Goal: Information Seeking & Learning: Learn about a topic

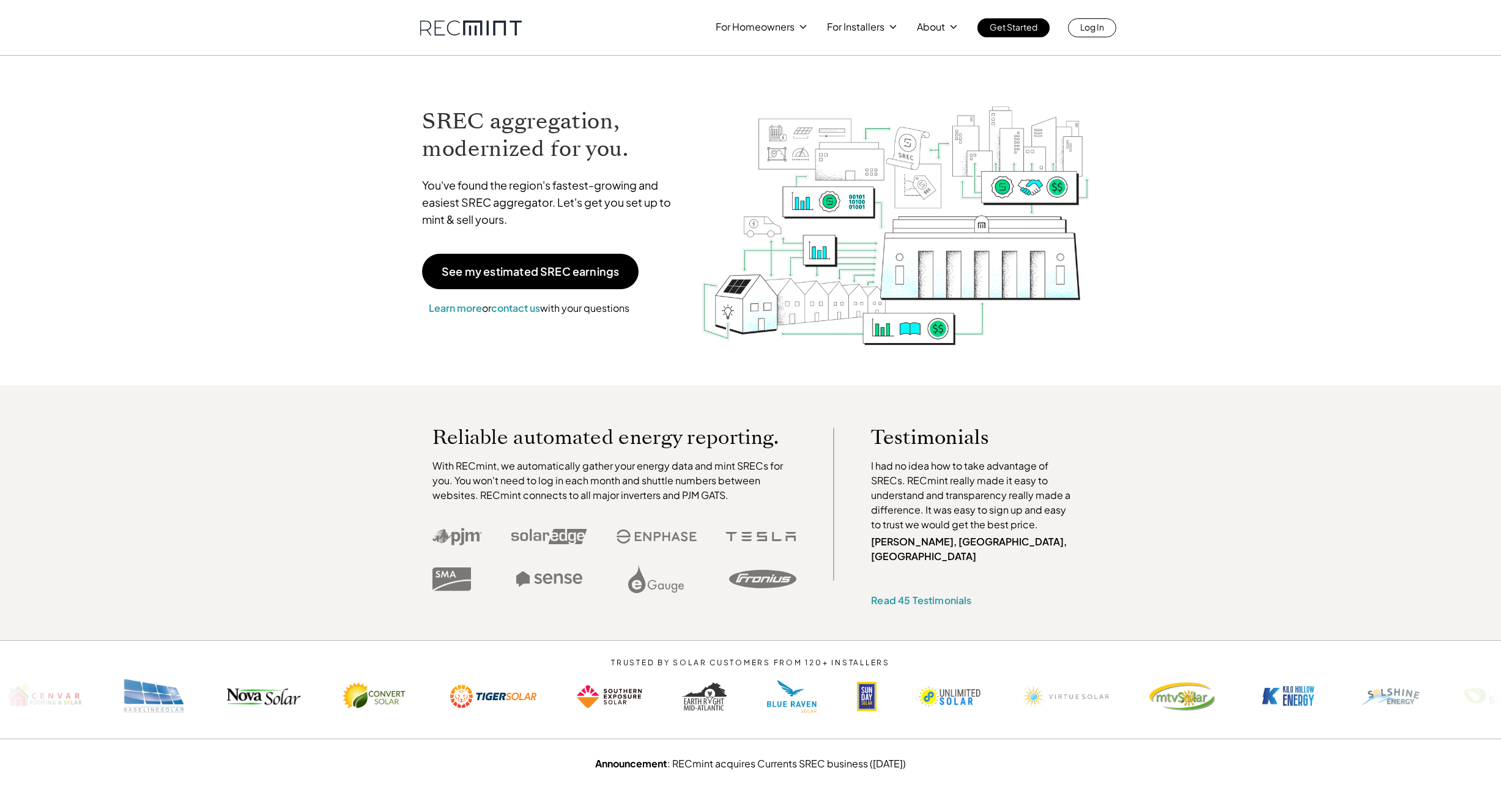
click at [520, 249] on div "SREC aggregation, modernized for you. You've found the region's fastest-growing…" at bounding box center [552, 211] width 285 height 234
click at [545, 266] on p "See my estimated SREC earnings" at bounding box center [531, 271] width 178 height 11
click at [448, 307] on span "Learn more" at bounding box center [455, 308] width 53 height 13
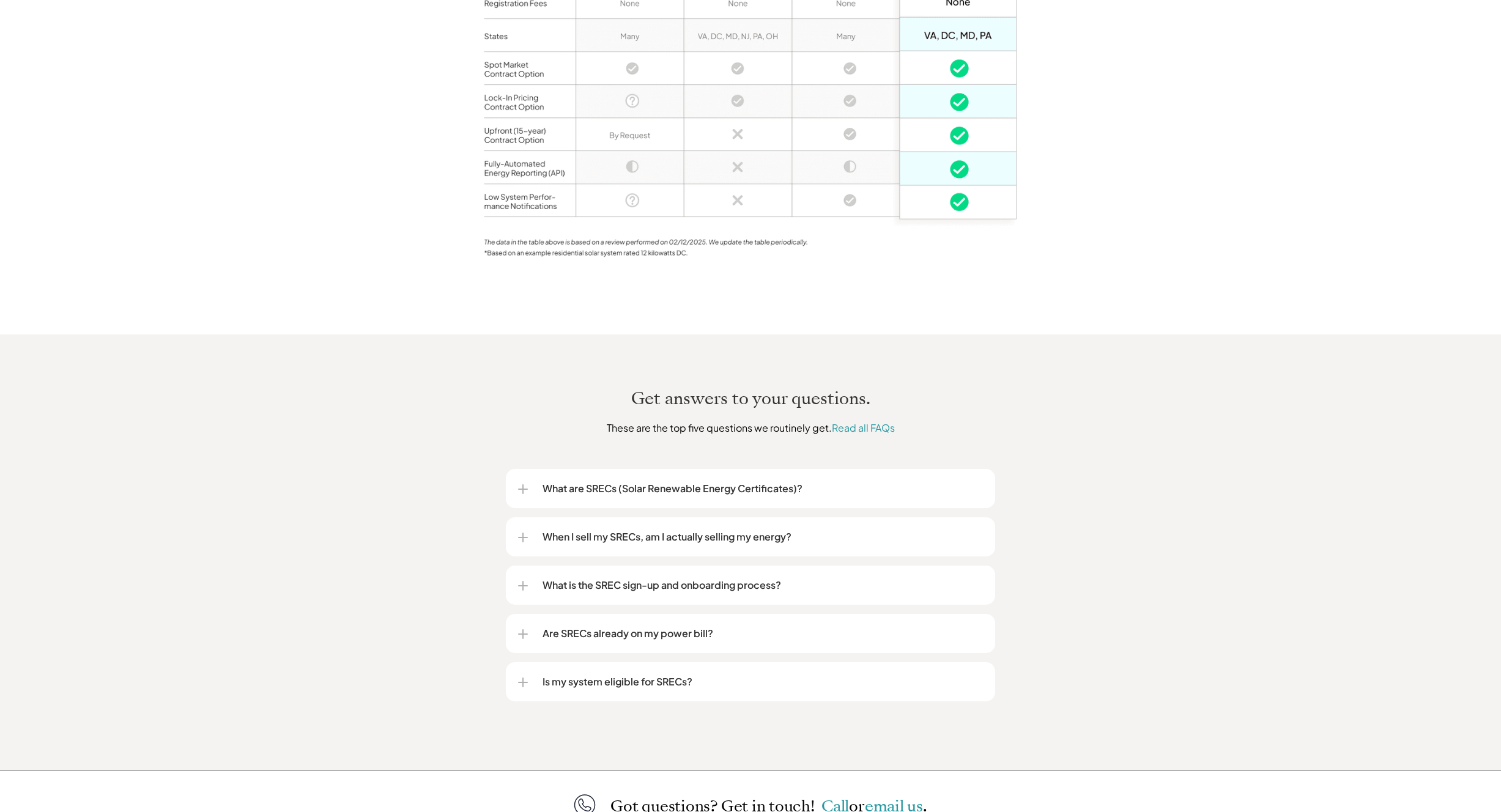
scroll to position [801, 0]
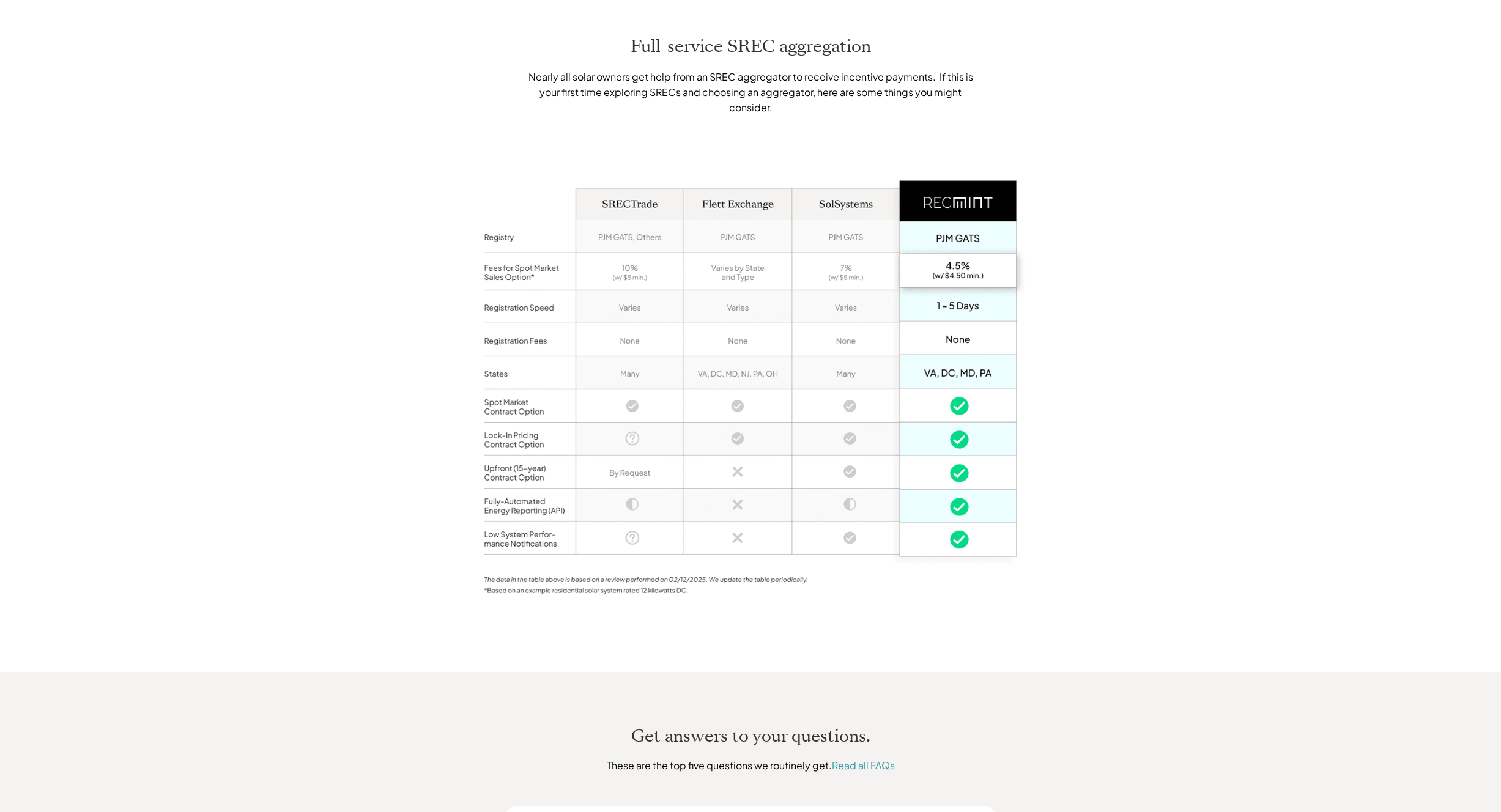
click at [1182, 344] on div "Full-service SREC aggregation Nearly all solar owners get help from an SREC agg…" at bounding box center [750, 323] width 1501 height 697
click at [1154, 362] on div "Full-service SREC aggregation Nearly all solar owners get help from an SREC agg…" at bounding box center [750, 323] width 1501 height 697
click at [397, 235] on div "Full-service SREC aggregation Nearly all solar owners get help from an SREC agg…" at bounding box center [750, 323] width 1501 height 697
click at [381, 235] on div "Full-service SREC aggregation Nearly all solar owners get help from an SREC agg…" at bounding box center [750, 323] width 1501 height 697
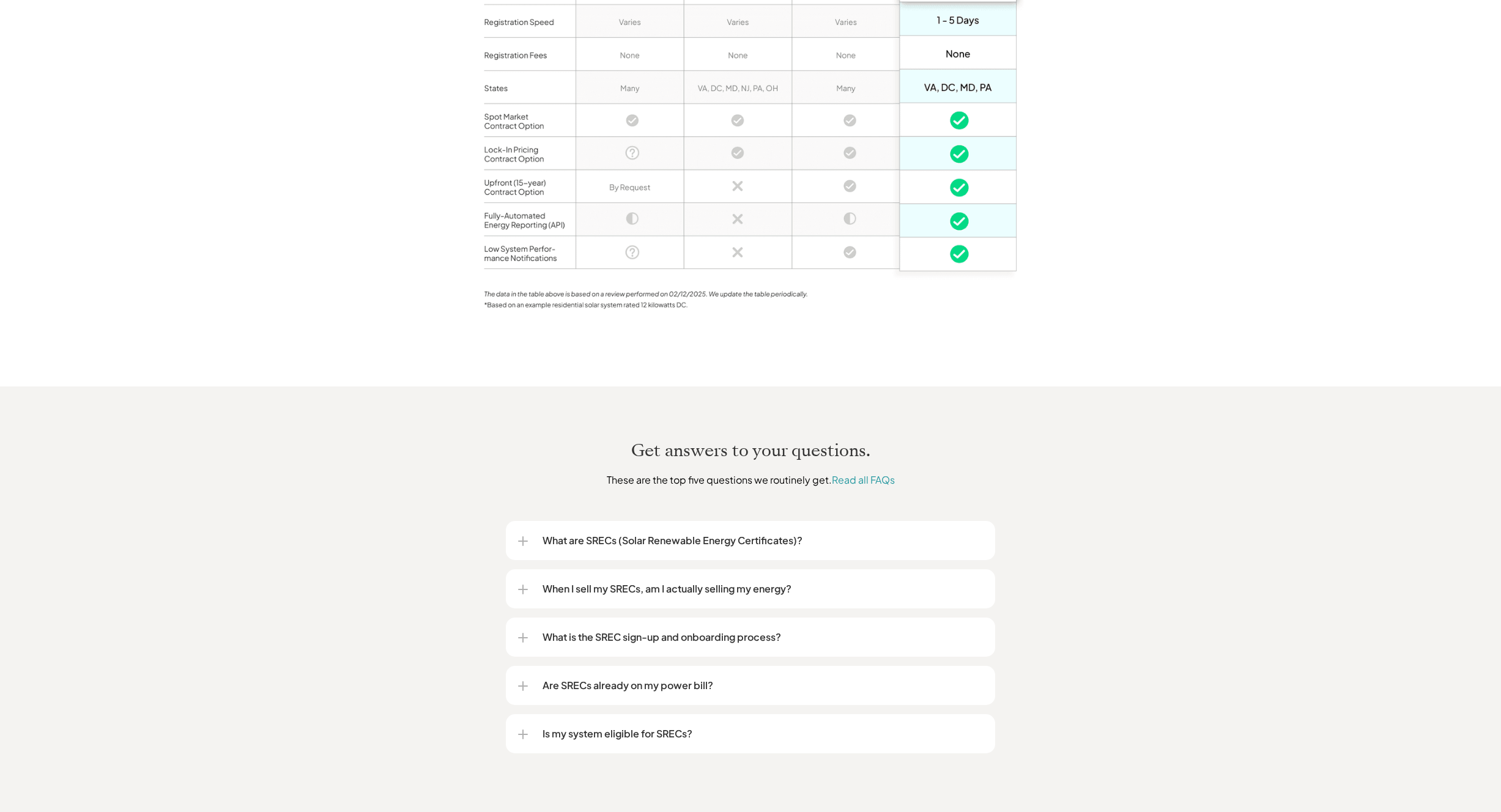
scroll to position [1171, 0]
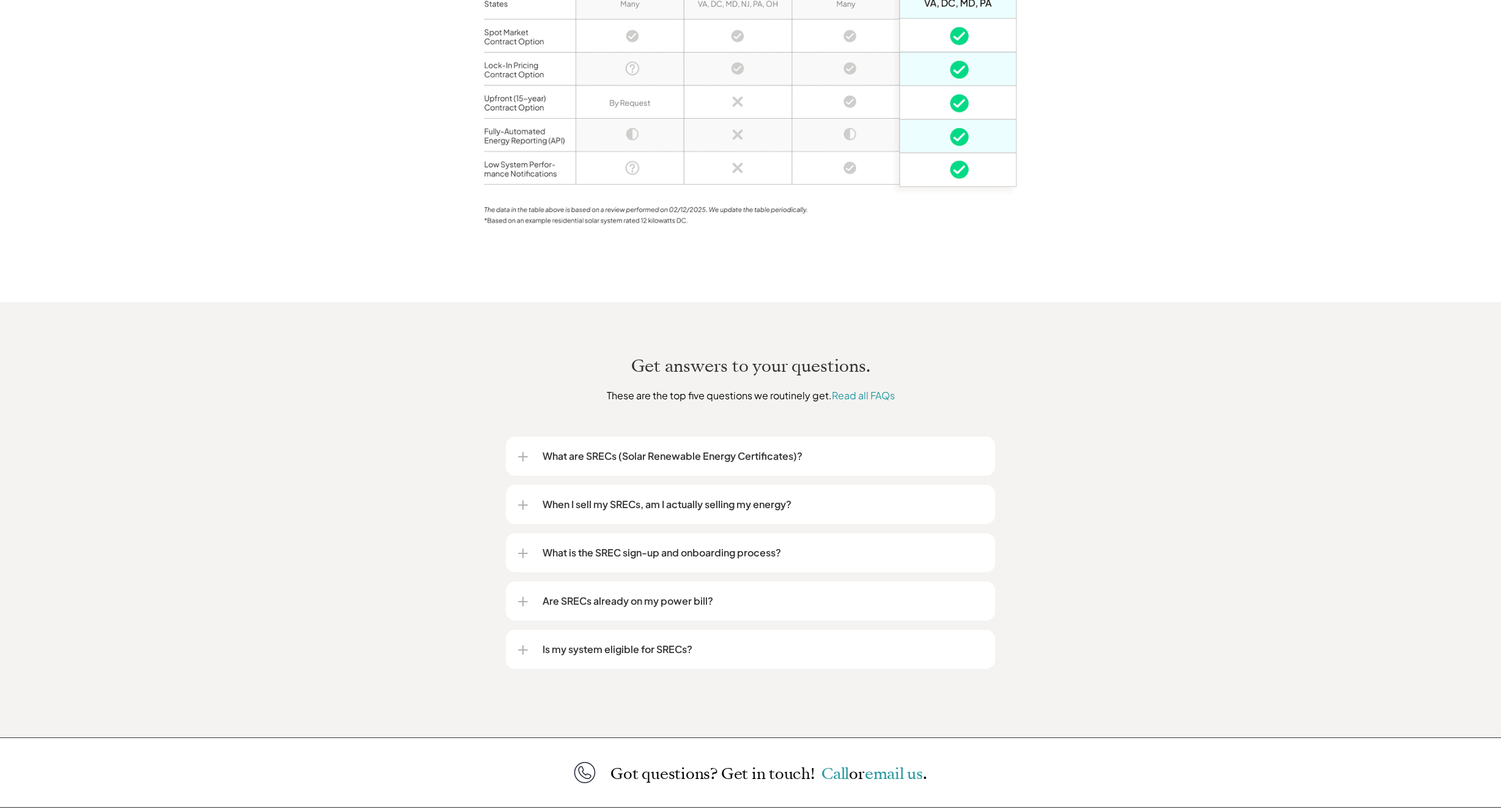
click at [525, 630] on div "Is my system eligible for SRECs?" at bounding box center [750, 650] width 465 height 39
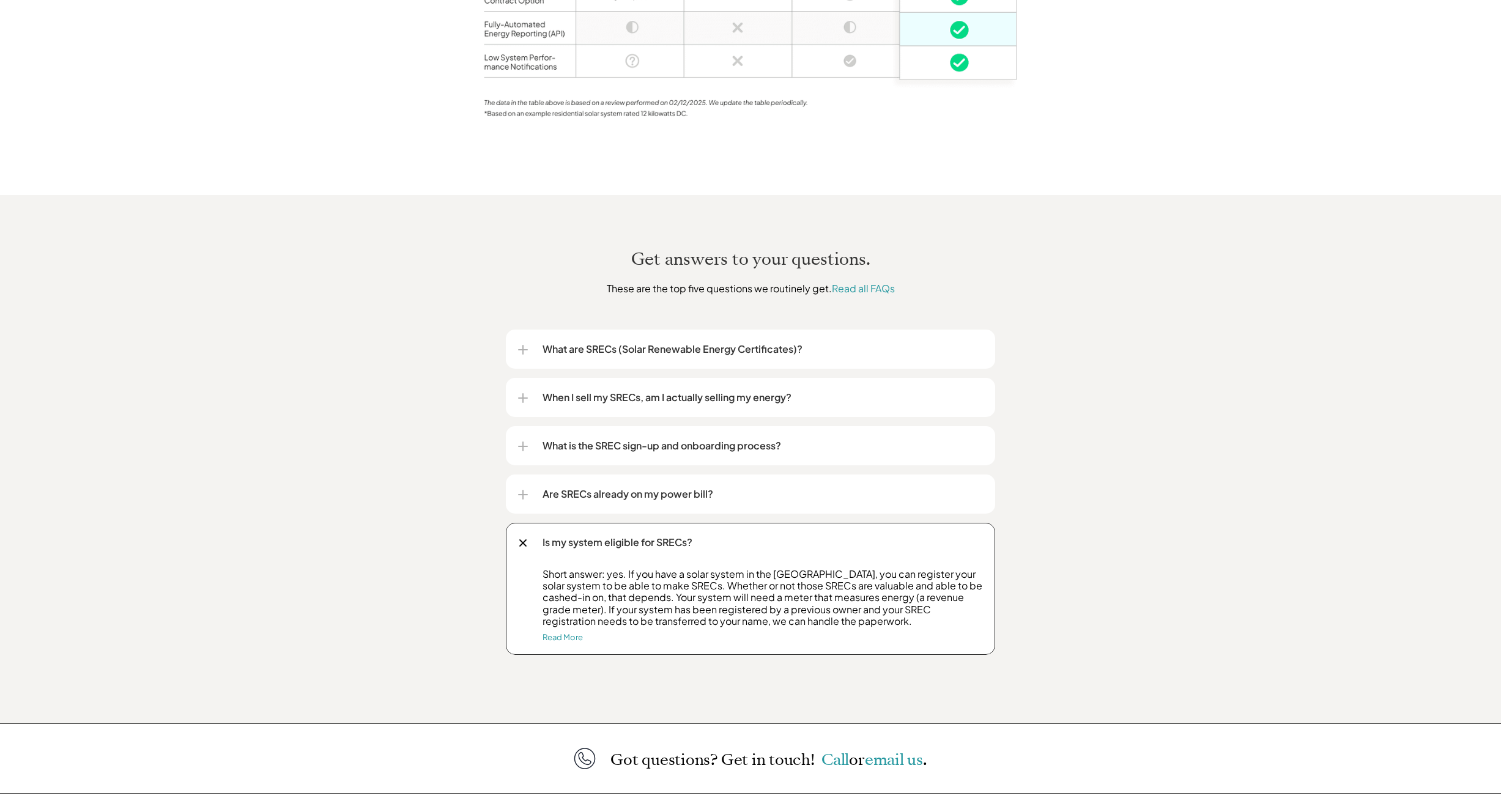
scroll to position [1279, 0]
